Goal: Information Seeking & Learning: Learn about a topic

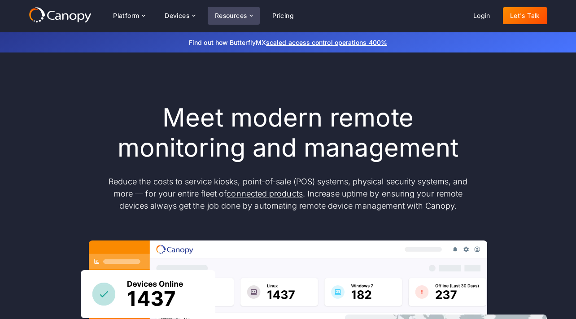
click at [226, 13] on div "Resources" at bounding box center [231, 16] width 32 height 6
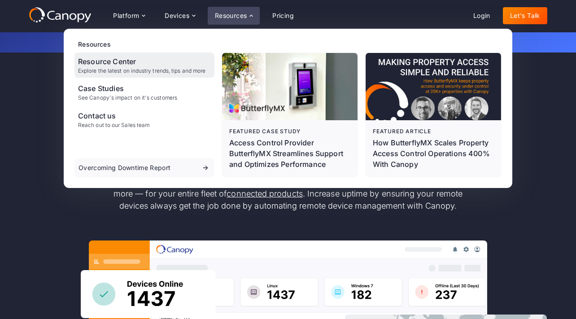
click at [128, 70] on div "Explore the latest on industry trends, tips and more" at bounding box center [141, 71] width 127 height 6
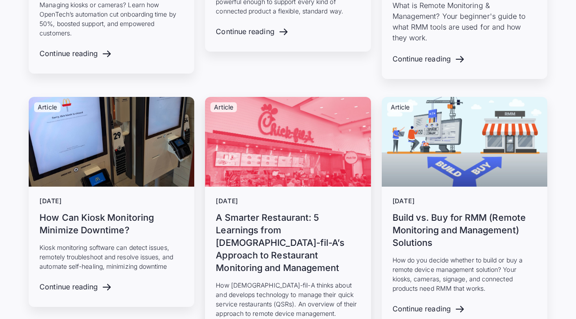
scroll to position [3165, 0]
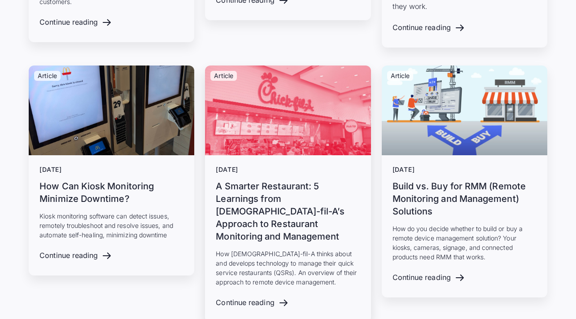
click at [285, 180] on h3 "A Smarter Restaurant: 5 Learnings from [DEMOGRAPHIC_DATA]-fil-A’s Approach to R…" at bounding box center [288, 211] width 144 height 63
